Goal: Navigation & Orientation: Understand site structure

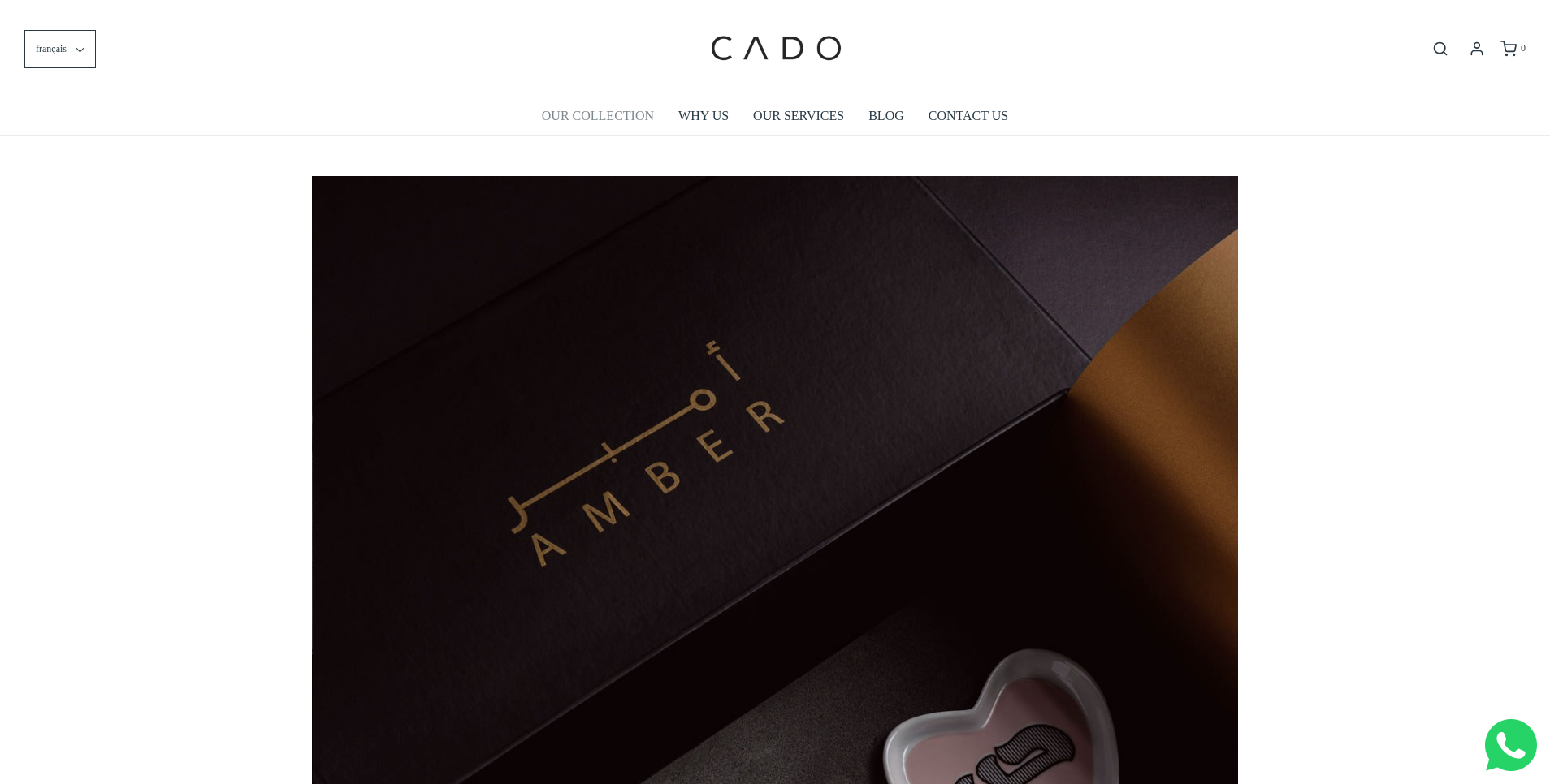
scroll to position [0, 926]
click at [610, 116] on link "OUR COLLECTION" at bounding box center [598, 115] width 112 height 37
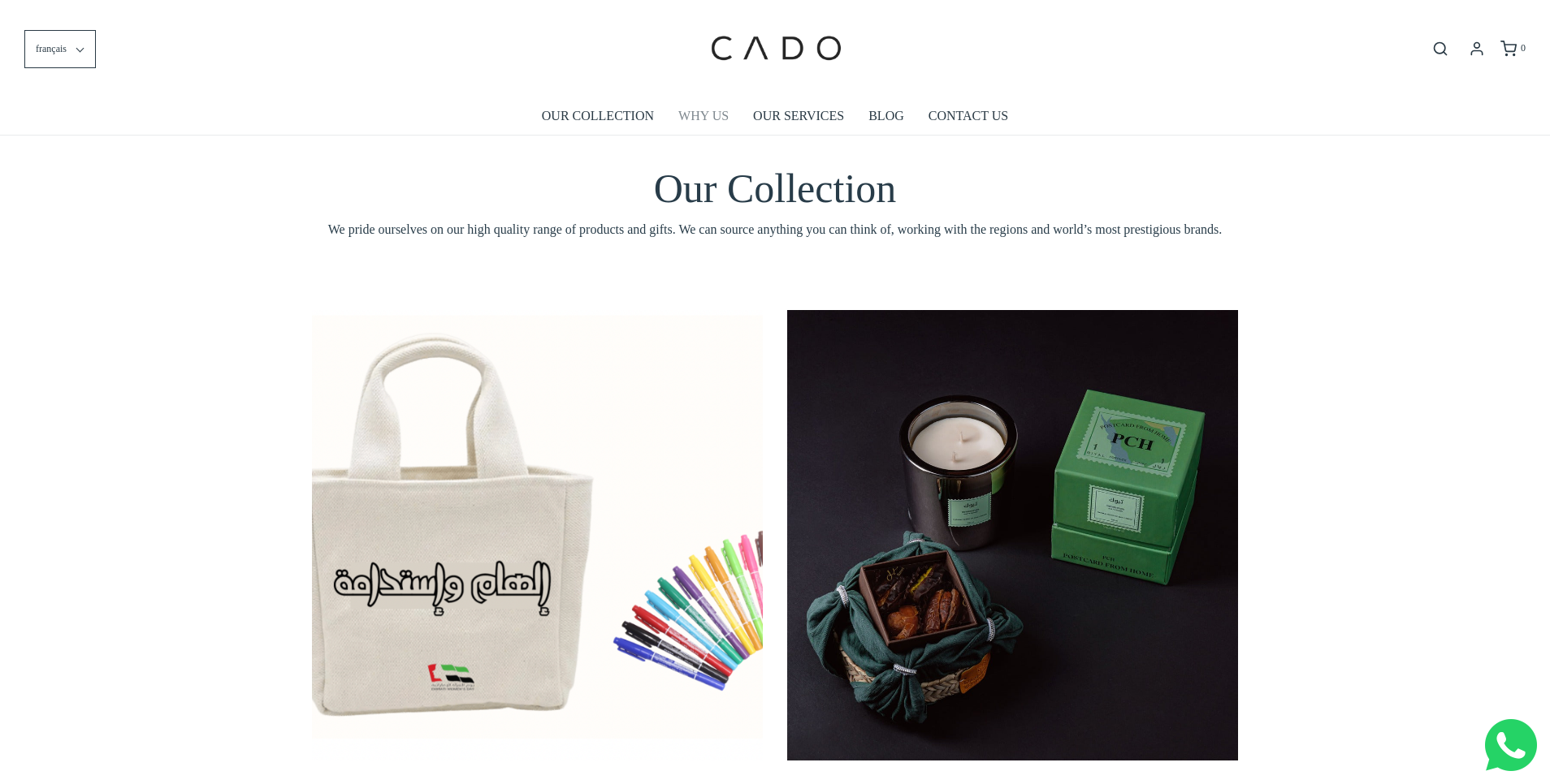
click at [717, 111] on link "WHY US" at bounding box center [703, 115] width 50 height 37
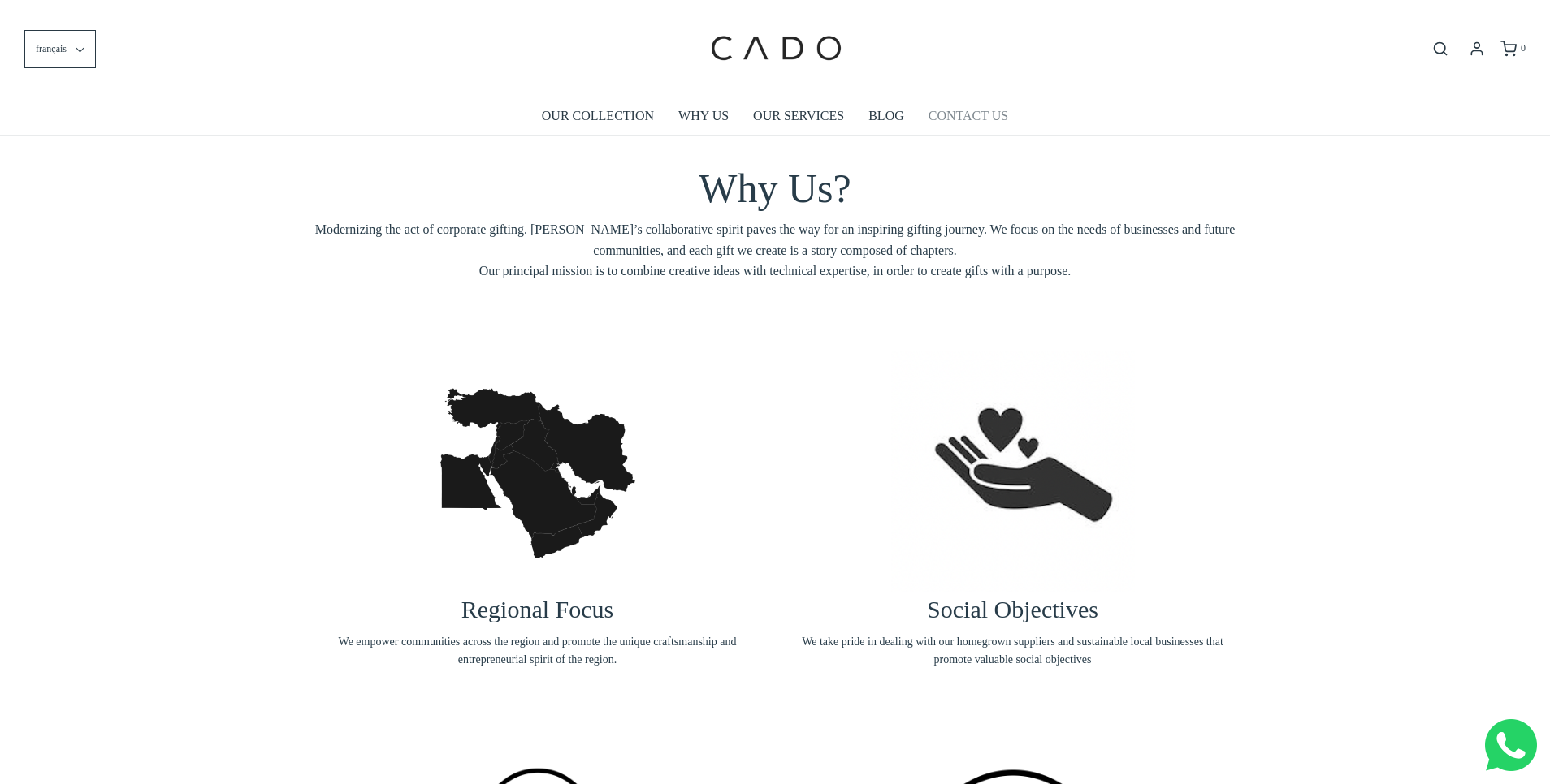
click at [957, 114] on link "CONTACT US" at bounding box center [968, 115] width 79 height 37
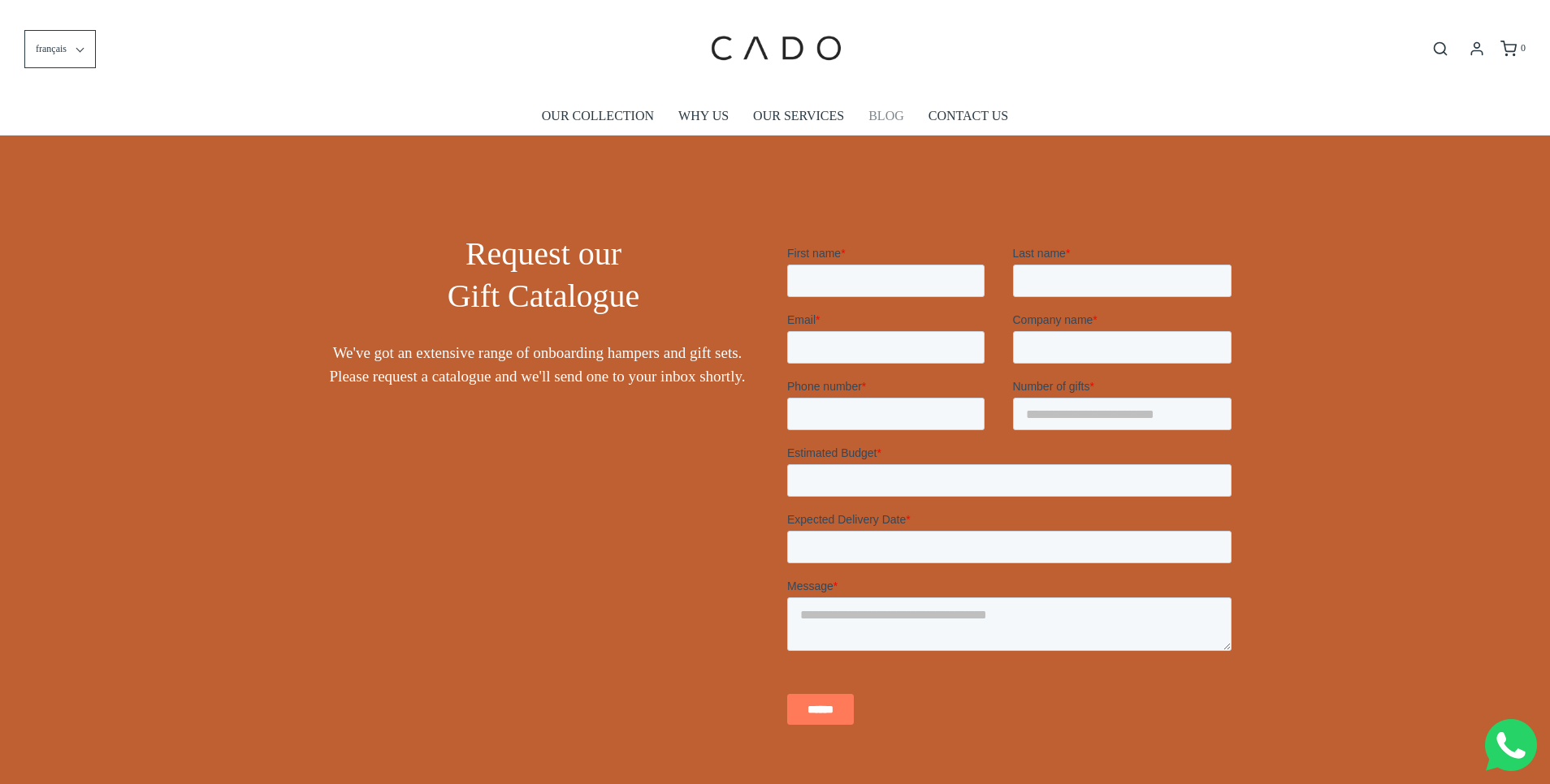
click at [883, 112] on link "BLOG" at bounding box center [886, 115] width 36 height 37
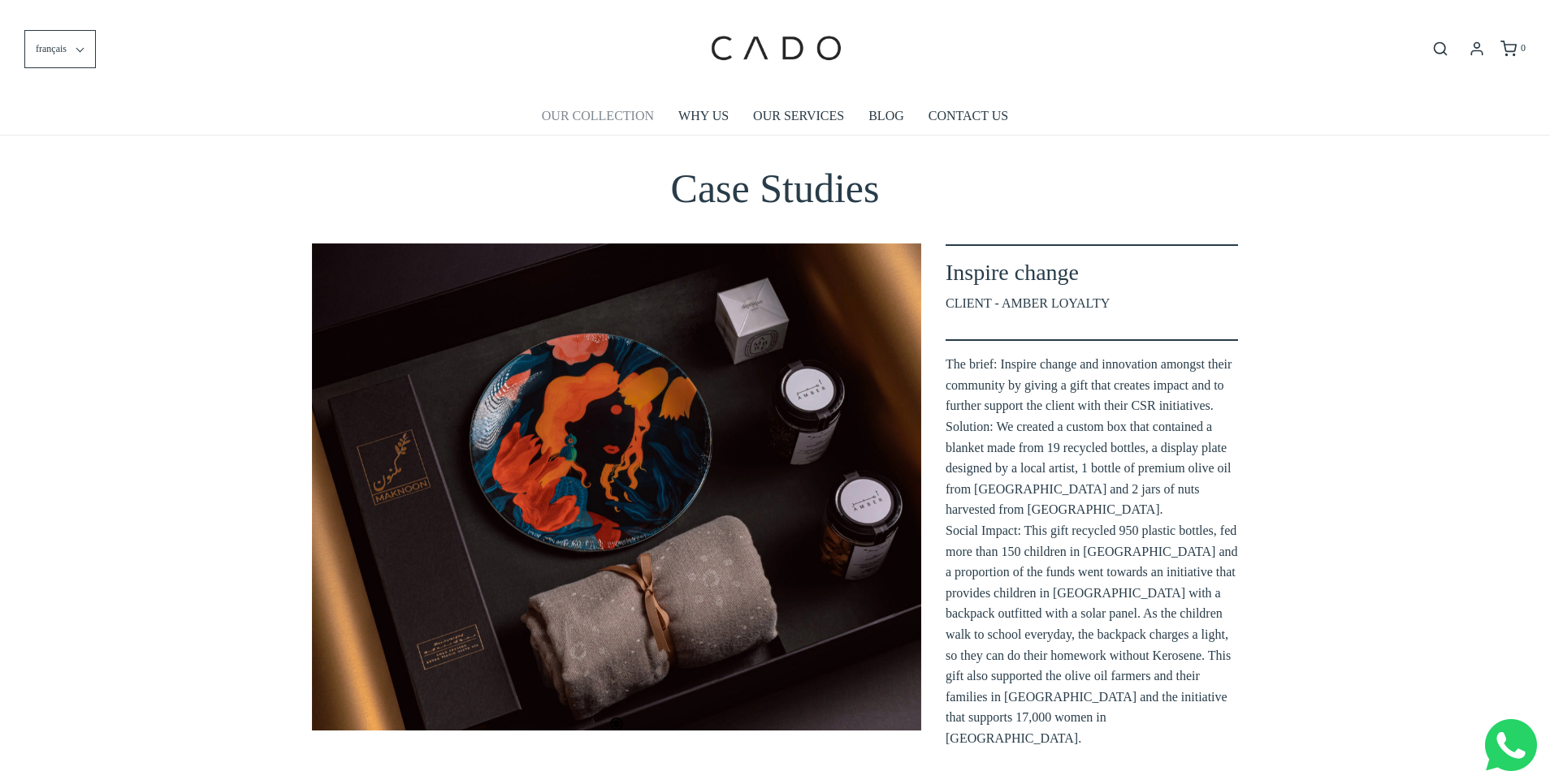
click at [577, 113] on link "OUR COLLECTION" at bounding box center [598, 115] width 112 height 37
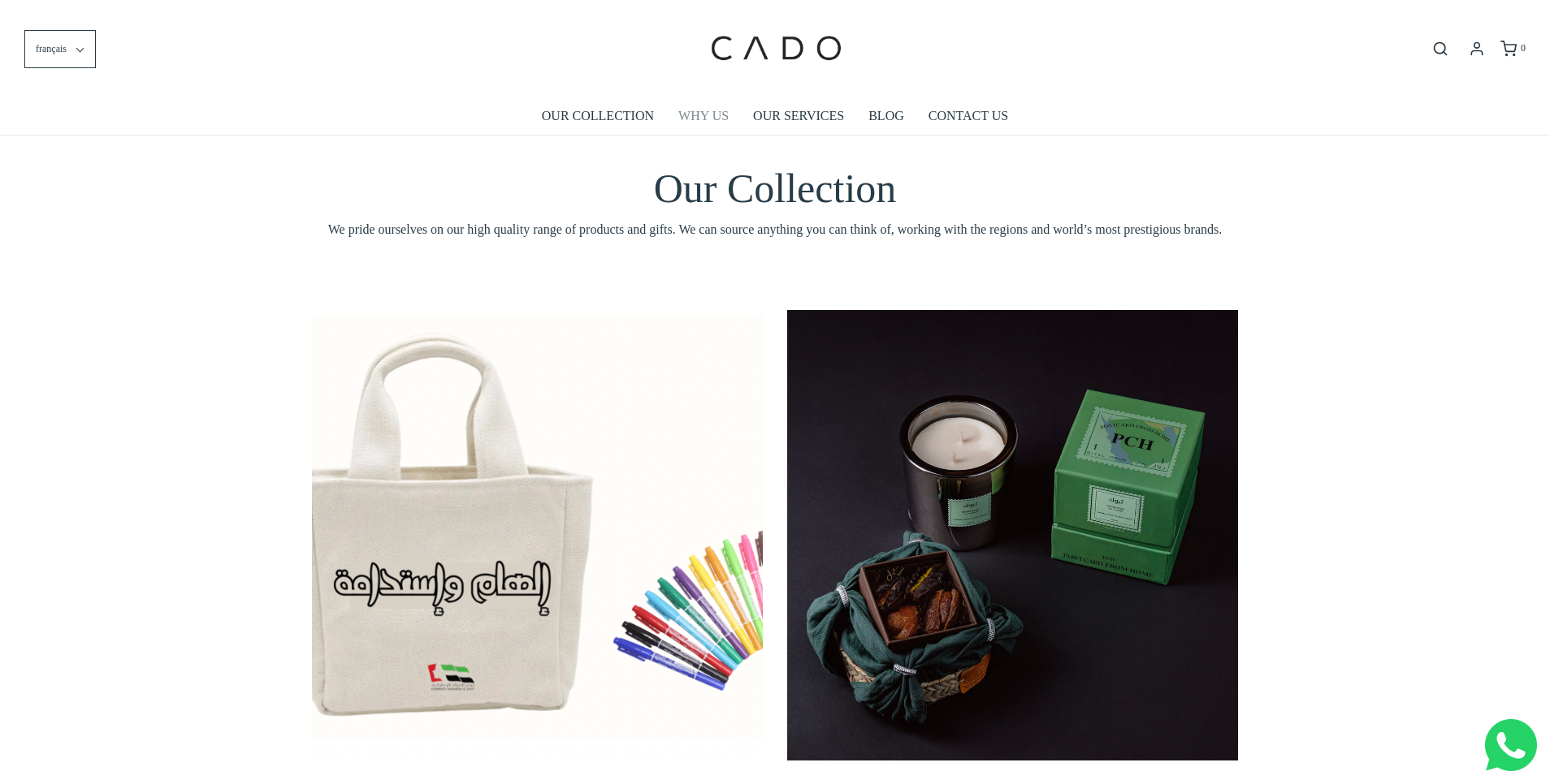
click at [709, 120] on link "WHY US" at bounding box center [703, 115] width 50 height 37
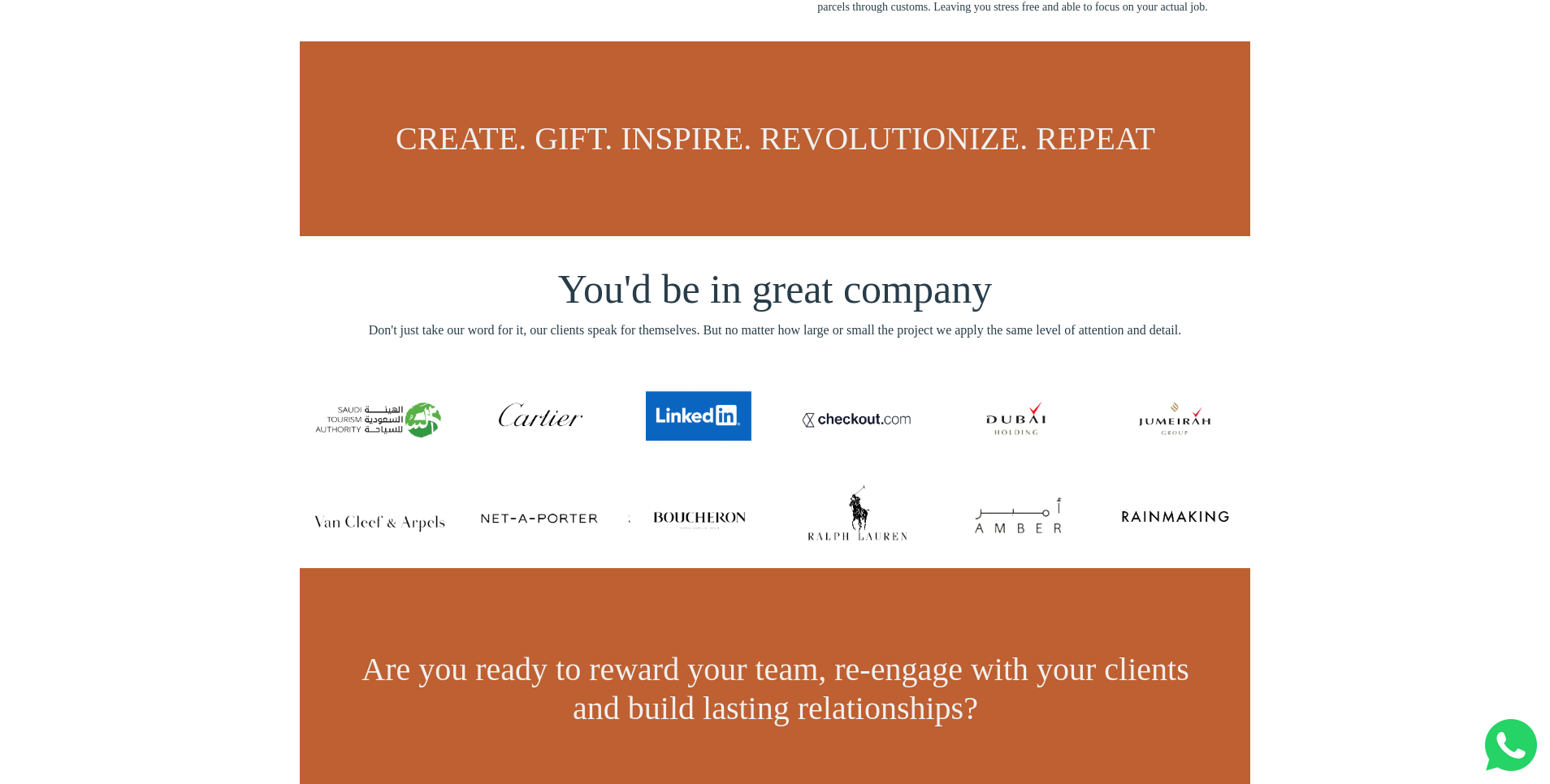
scroll to position [1016, 0]
